Goal: Information Seeking & Learning: Find specific fact

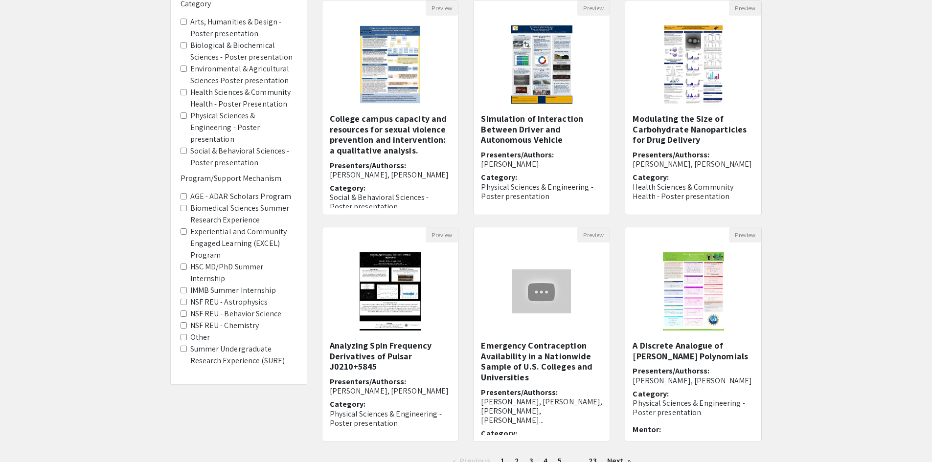
scroll to position [186, 0]
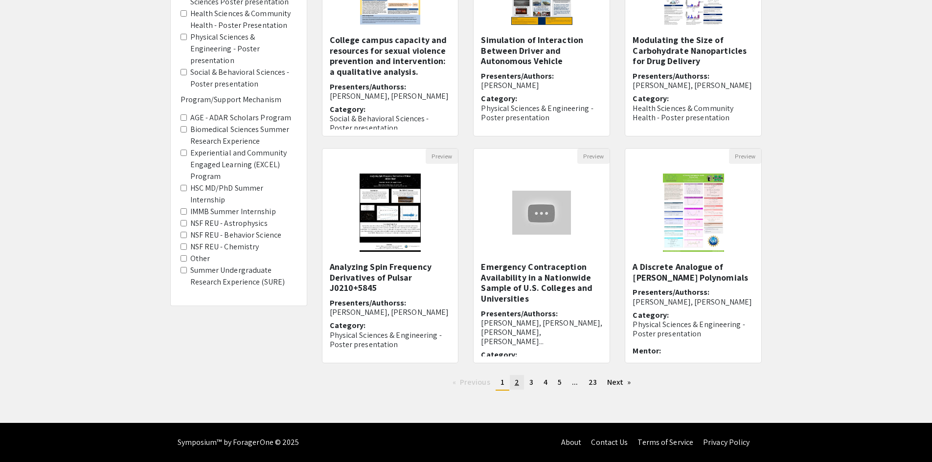
click at [518, 386] on span "2" at bounding box center [517, 382] width 4 height 10
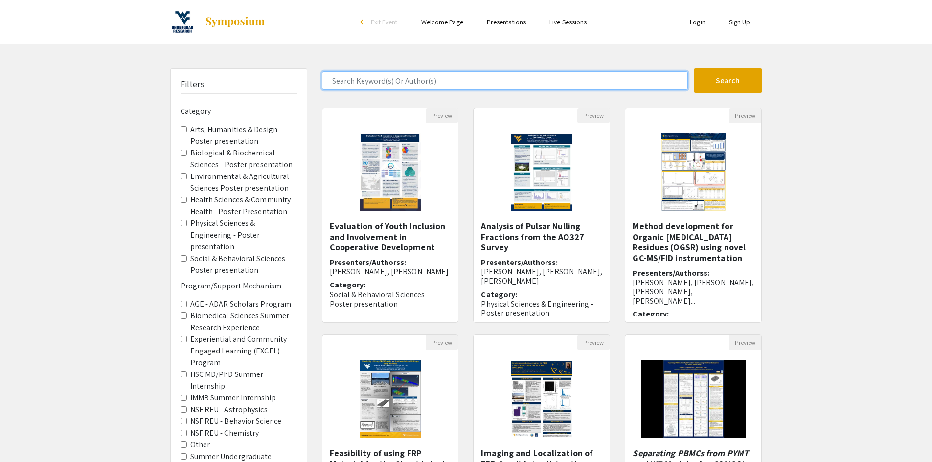
click at [381, 79] on input "Search Keyword(s) Or Author(s)" at bounding box center [505, 80] width 366 height 19
type input "[PERSON_NAME]"
click at [694, 68] on button "Search" at bounding box center [728, 80] width 68 height 24
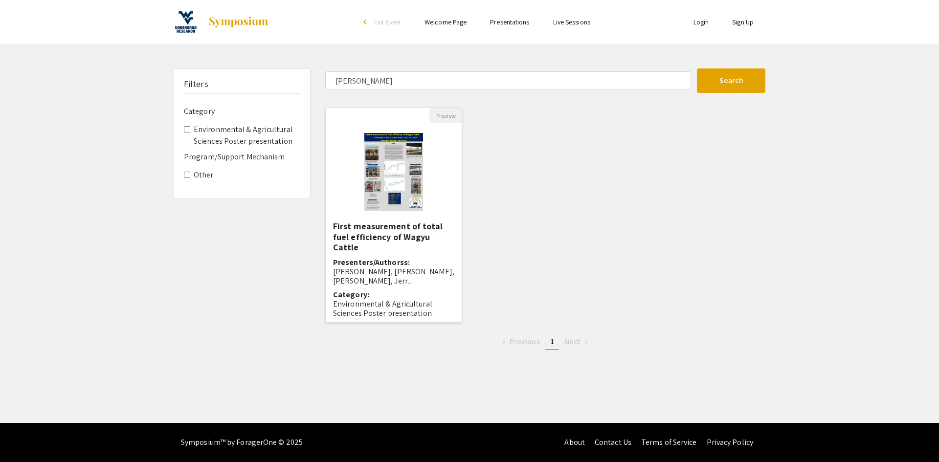
click at [436, 180] on div at bounding box center [394, 172] width 136 height 98
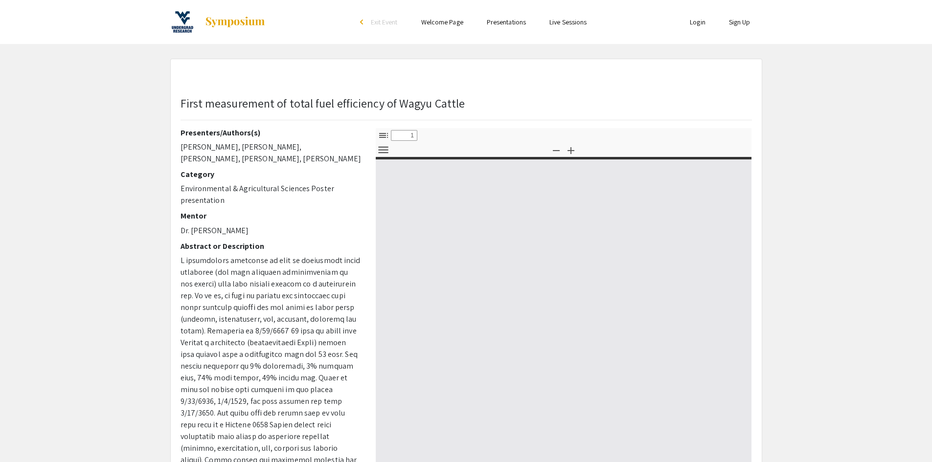
select select "custom"
type input "0"
select select "custom"
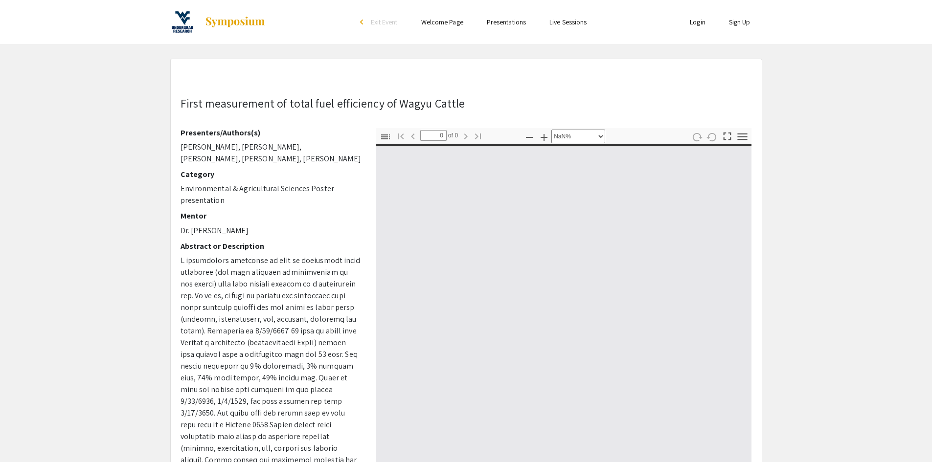
type input "1"
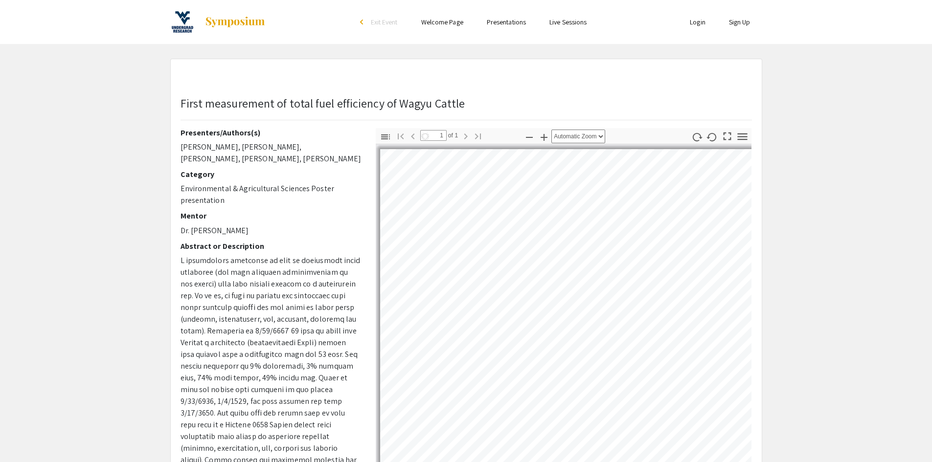
select select "auto"
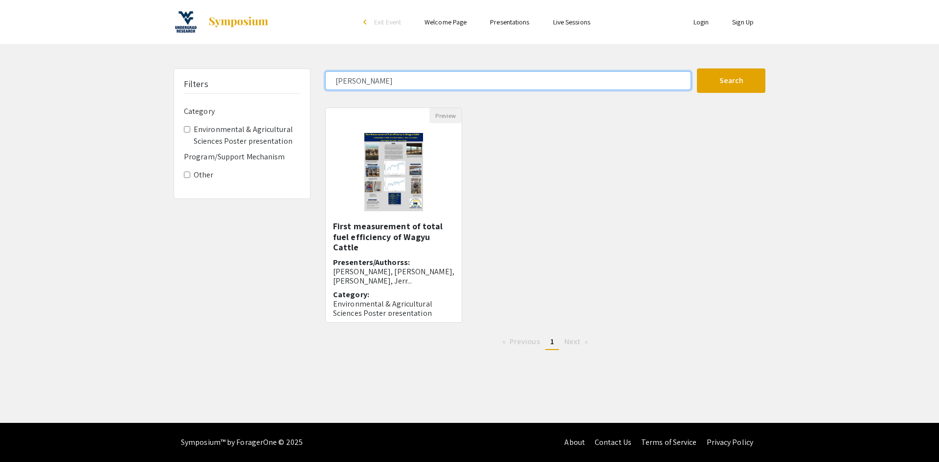
drag, startPoint x: 389, startPoint y: 81, endPoint x: 191, endPoint y: 78, distance: 198.1
click at [193, 78] on div "Filters Category Environmental & Agricultural Sciences Poster presentation Prog…" at bounding box center [469, 213] width 606 height 290
click at [697, 68] on button "Search" at bounding box center [731, 80] width 68 height 24
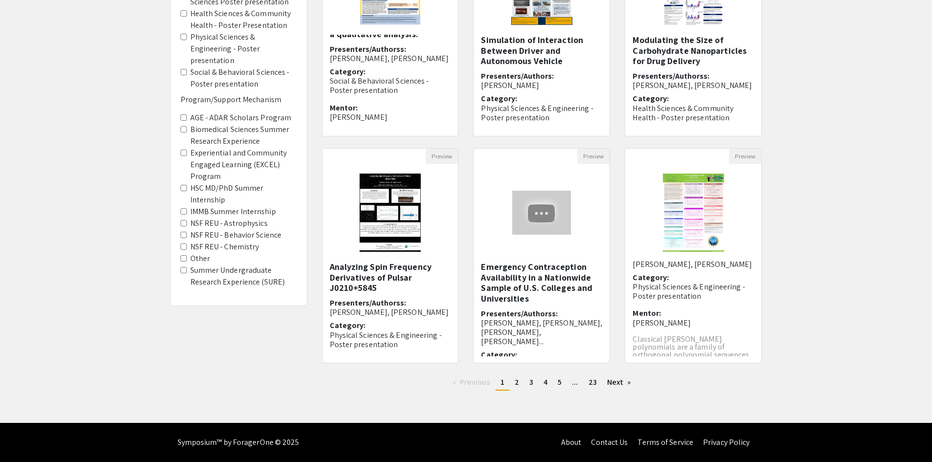
scroll to position [48, 0]
click at [589, 382] on span "23" at bounding box center [592, 382] width 8 height 10
